Goal: Task Accomplishment & Management: Manage account settings

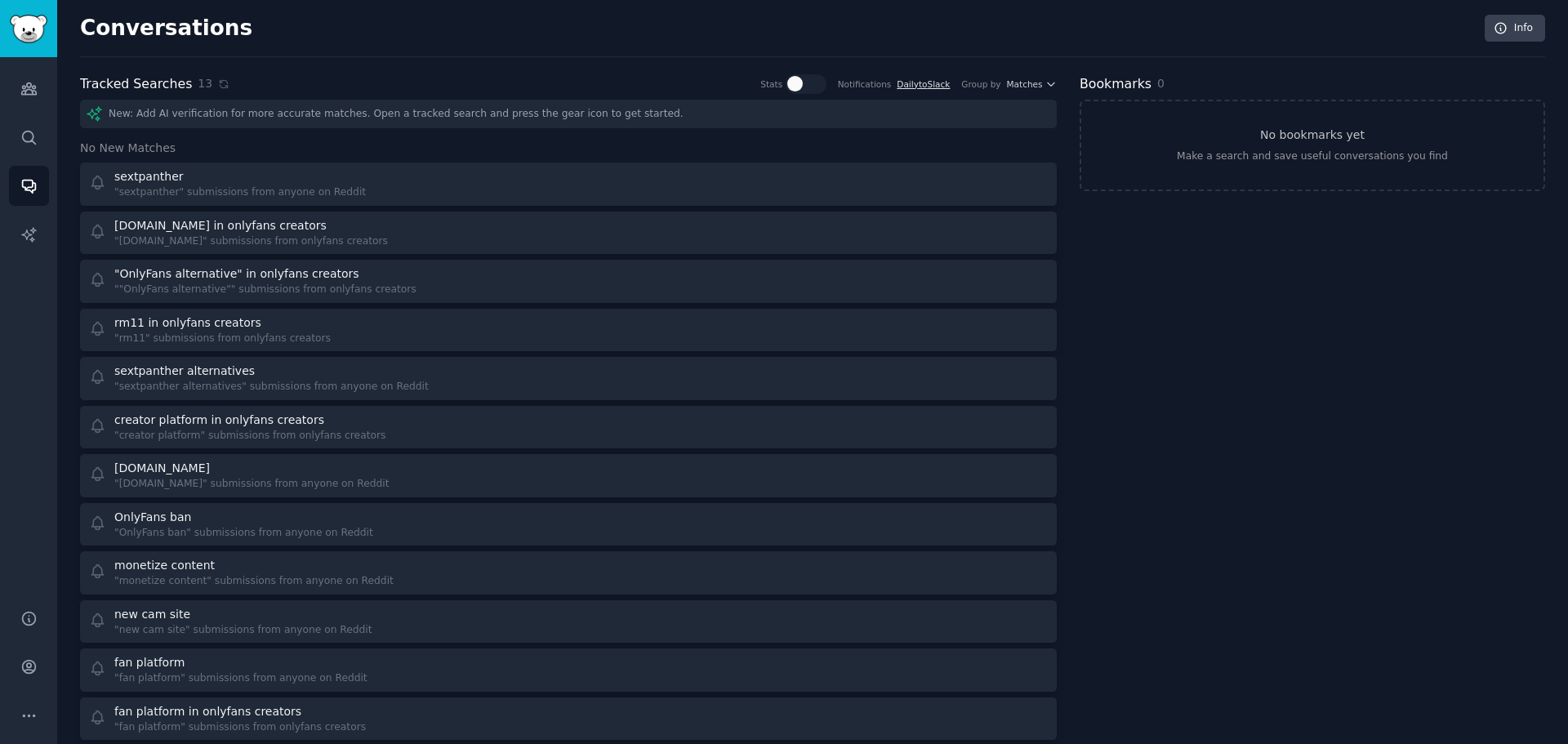
click at [931, 83] on link "Daily to Slack" at bounding box center [923, 84] width 53 height 10
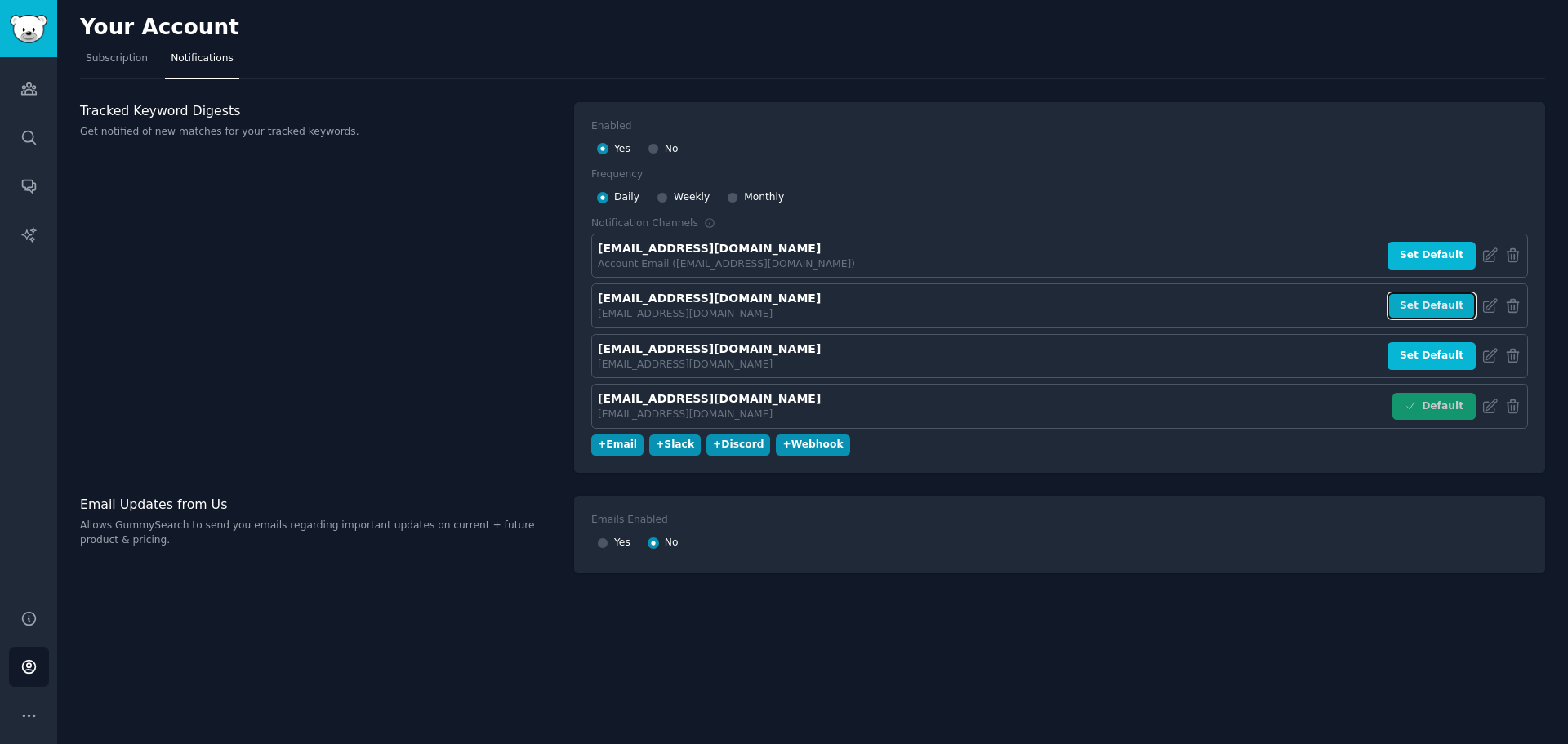
click at [1413, 305] on button "Set Default" at bounding box center [1432, 306] width 88 height 27
click at [1422, 401] on button "Set Default" at bounding box center [1432, 407] width 88 height 27
click at [664, 447] on div "+ Slack" at bounding box center [675, 444] width 38 height 15
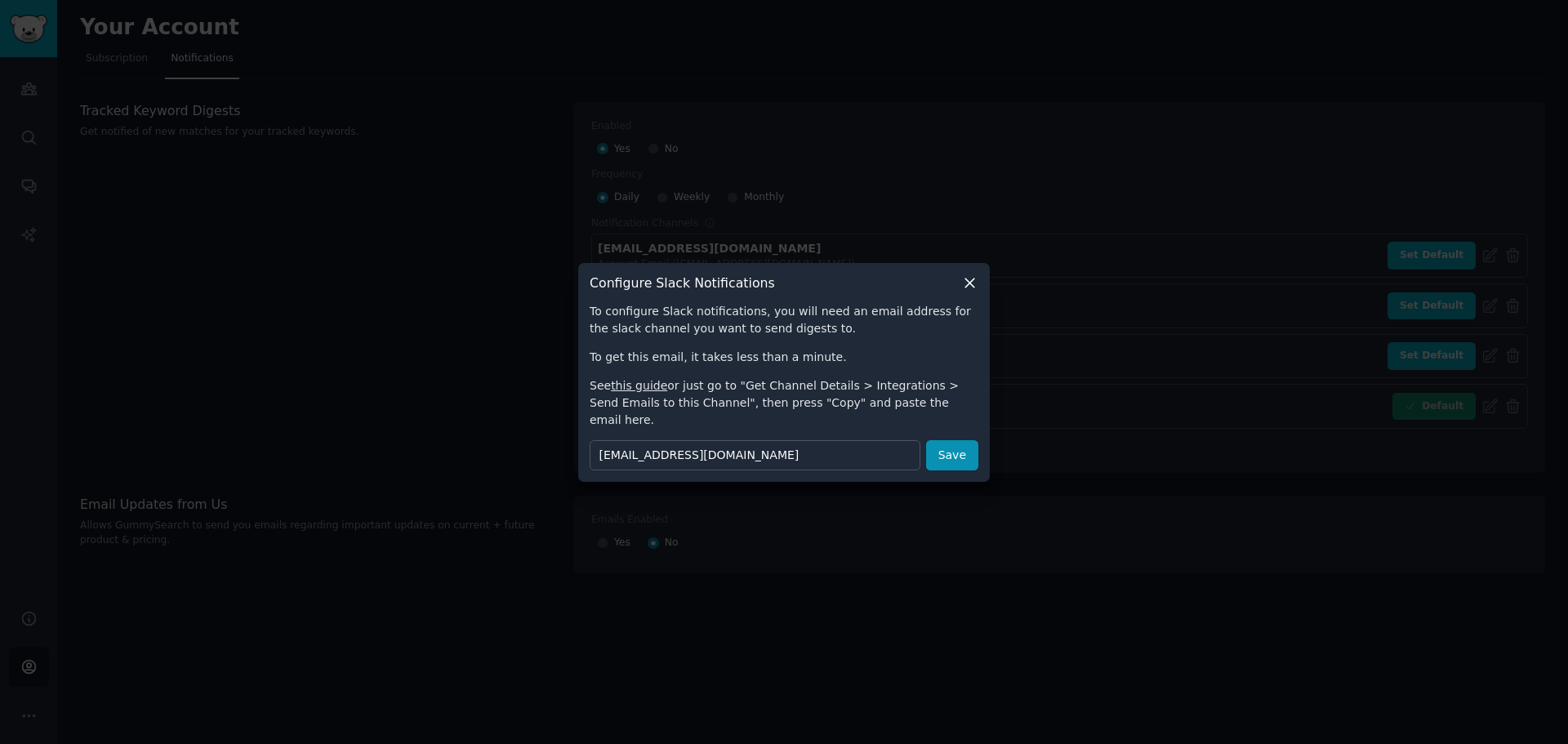
click at [976, 291] on icon at bounding box center [969, 282] width 17 height 17
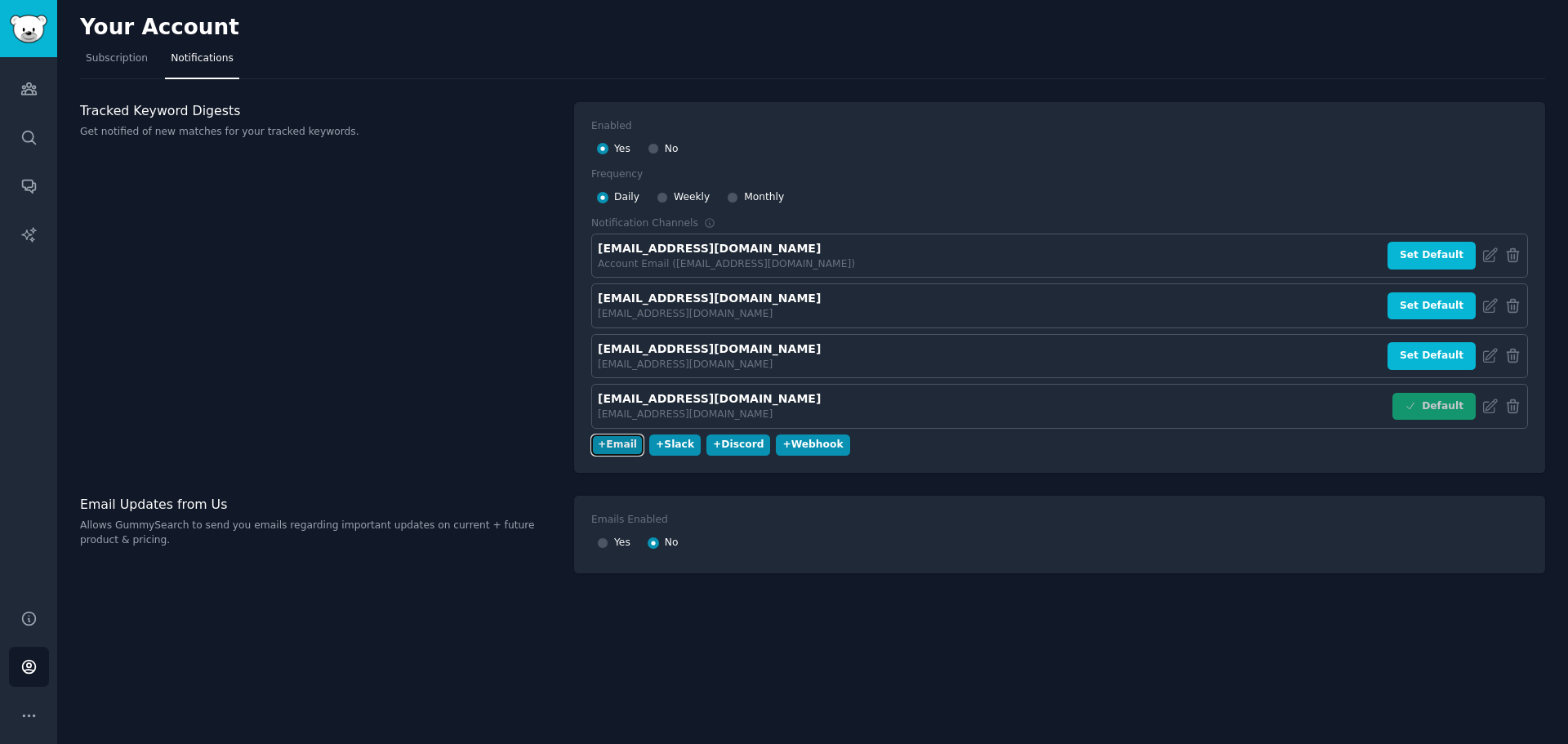
click at [616, 448] on div "+ Email" at bounding box center [618, 444] width 39 height 15
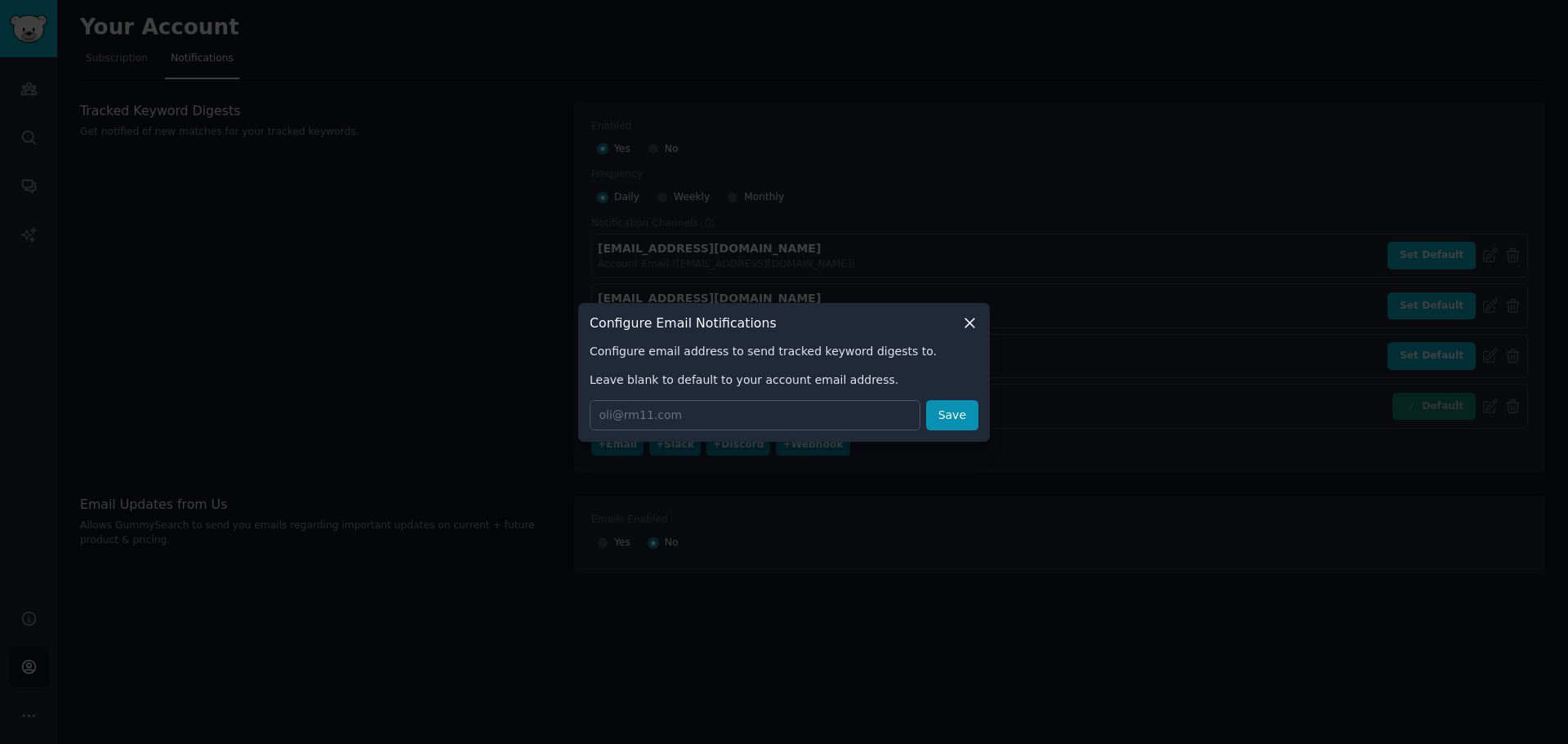
click at [970, 324] on icon at bounding box center [969, 322] width 17 height 17
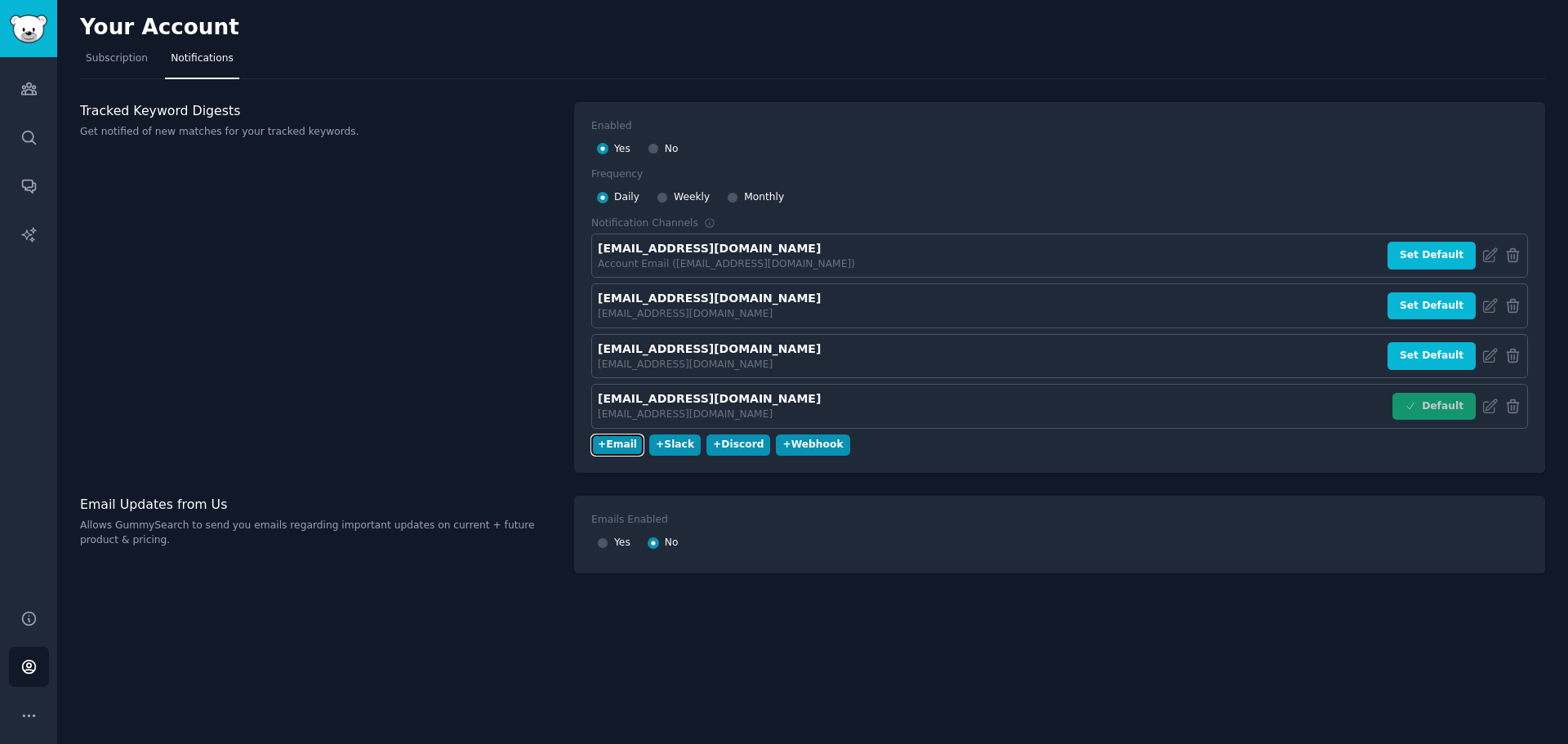
click at [591, 434] on button "+ Email" at bounding box center [617, 445] width 52 height 22
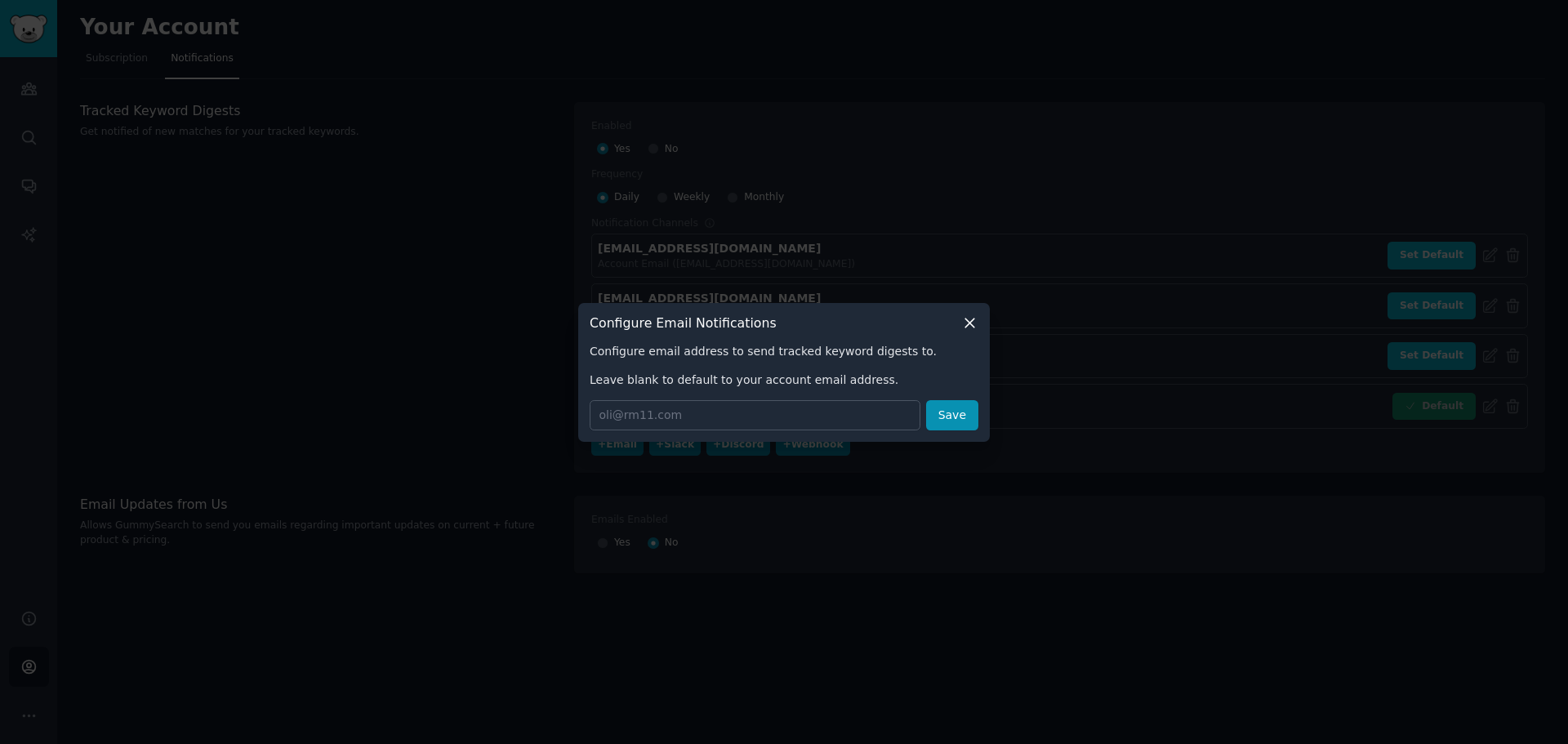
click button at bounding box center [969, 322] width 17 height 17
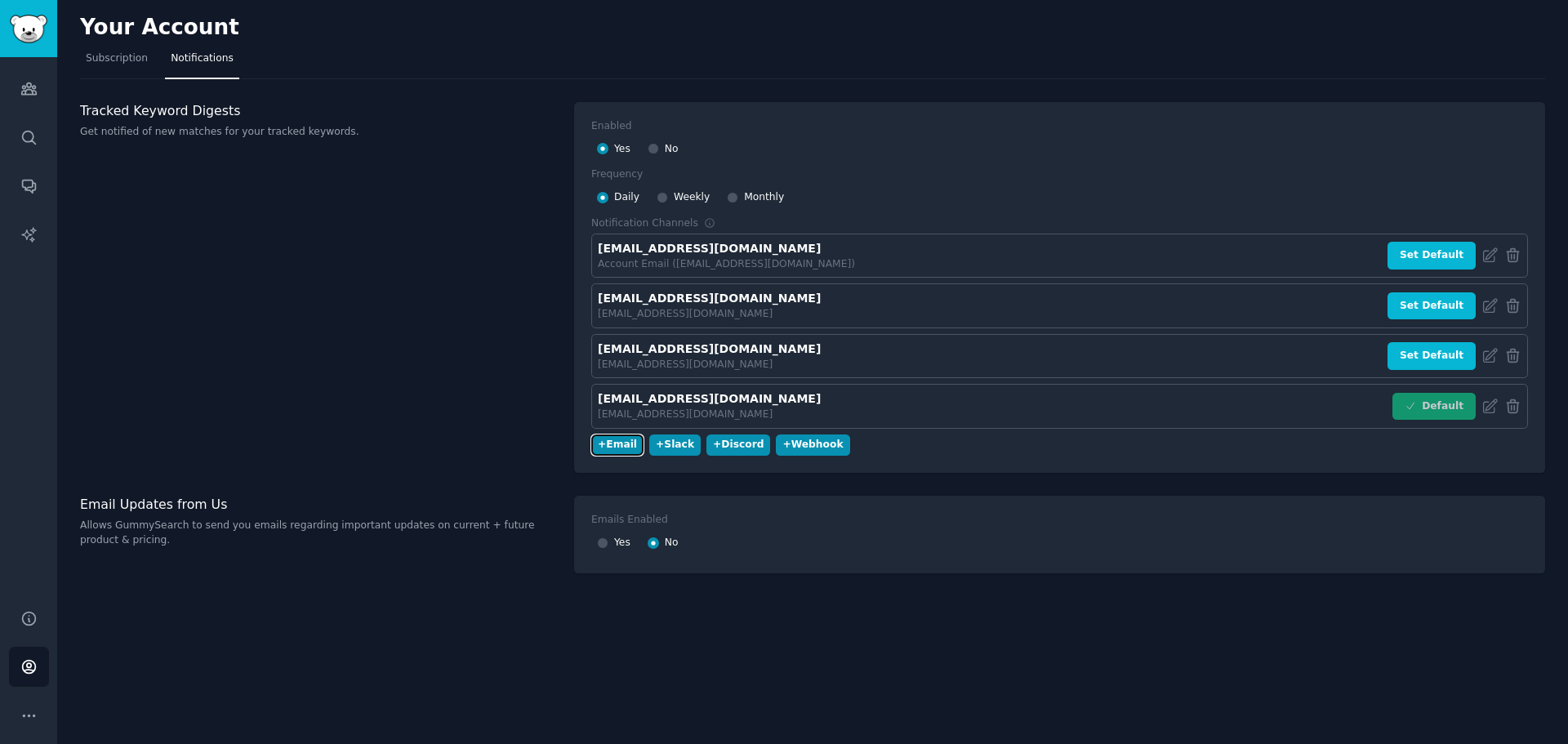
click at [591, 434] on button "+ Email" at bounding box center [617, 445] width 52 height 22
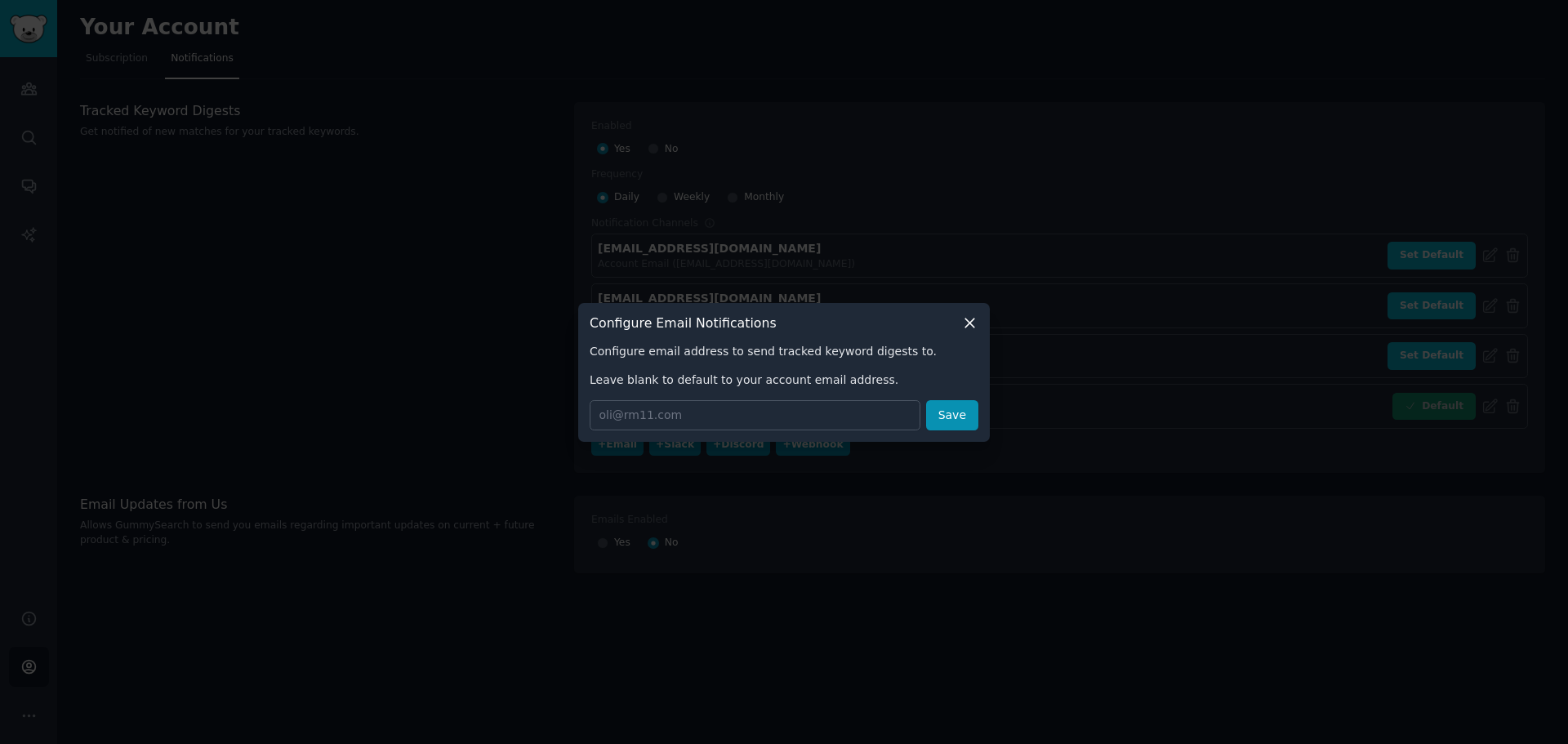
click at [976, 329] on icon at bounding box center [969, 322] width 17 height 17
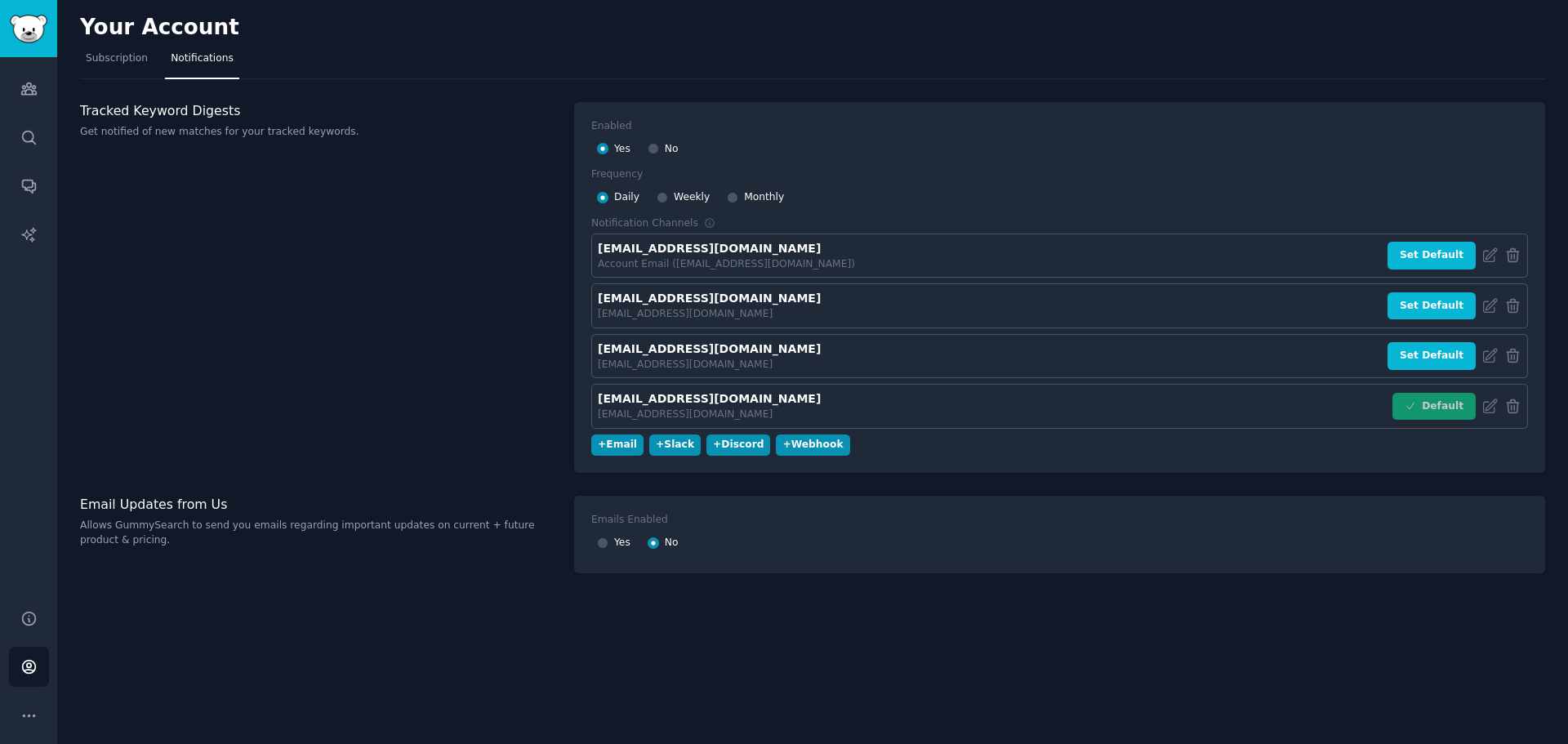
click at [926, 654] on div "Your Account Subscription Notifications Tracked Keyword Digests Get notified of…" at bounding box center [812, 372] width 1511 height 744
click at [25, 184] on icon "Sidebar" at bounding box center [28, 185] width 17 height 17
